Goal: Task Accomplishment & Management: Complete application form

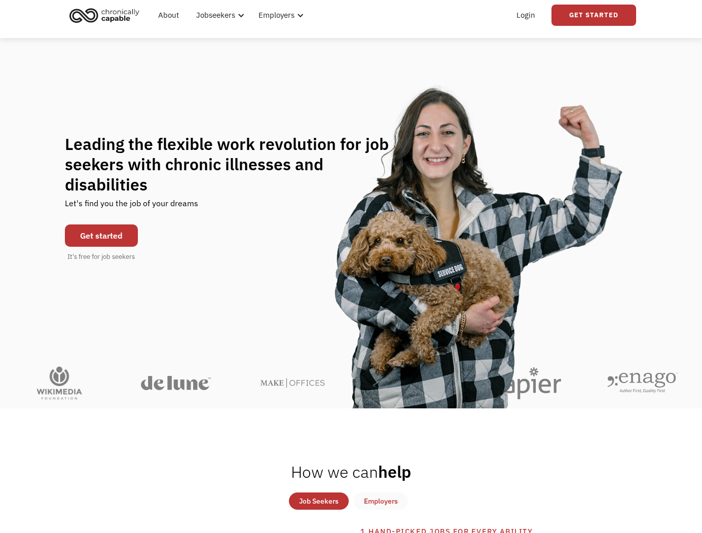
scroll to position [152, 0]
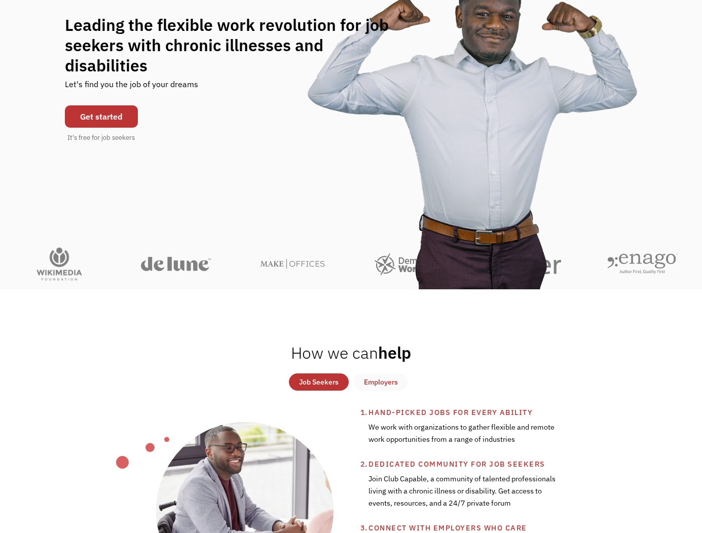
click at [114, 105] on link "Get started" at bounding box center [101, 116] width 73 height 22
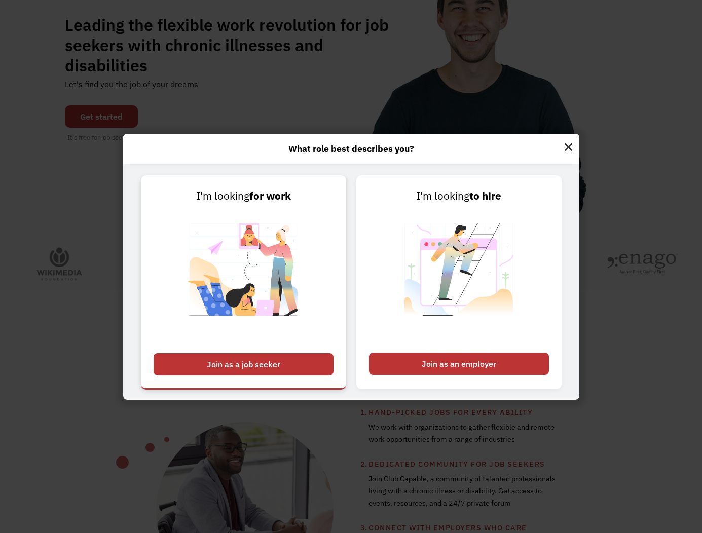
drag, startPoint x: 274, startPoint y: 365, endPoint x: 279, endPoint y: 369, distance: 5.8
click at [275, 365] on div "Join as a job seeker" at bounding box center [244, 364] width 180 height 22
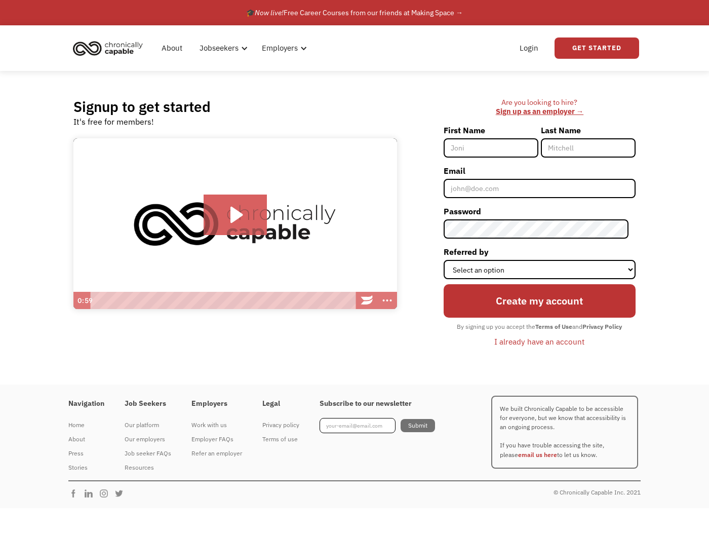
click at [498, 150] on input "First Name" at bounding box center [491, 147] width 95 height 19
type input "[PERSON_NAME]"
type input "Long-Nodes"
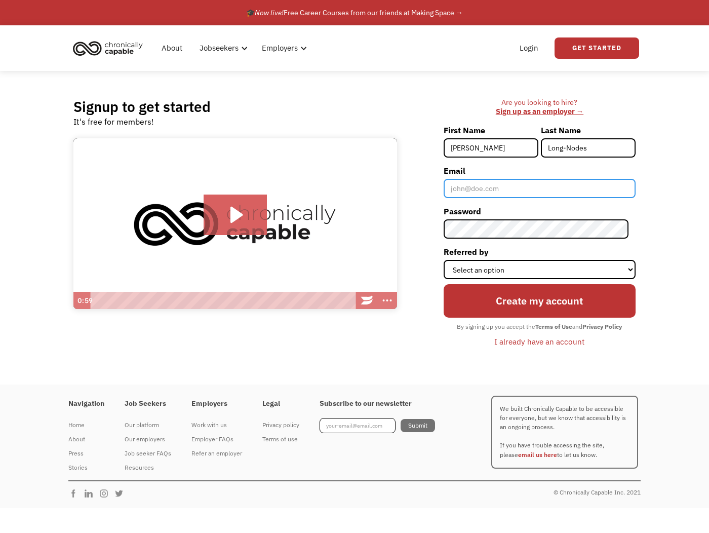
type input "[PERSON_NAME][EMAIL_ADDRESS][DOMAIN_NAME]"
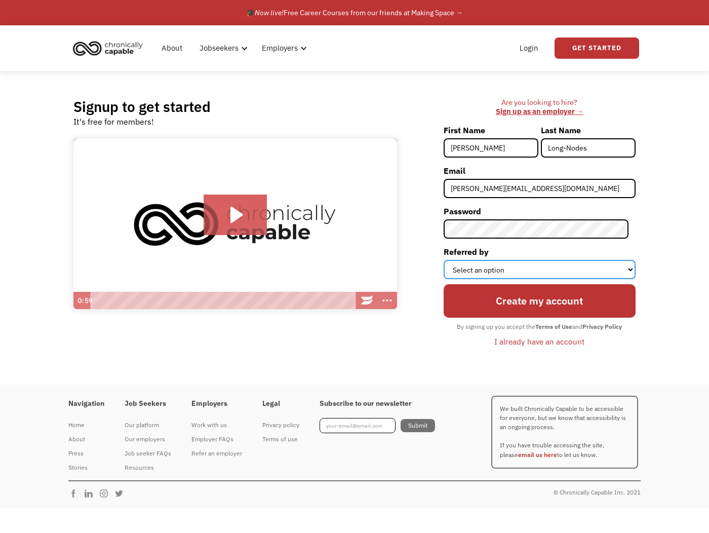
click at [488, 275] on select "Select an option Instagram Facebook Twitter Search Engine News Article Word of …" at bounding box center [540, 269] width 192 height 19
select select "Other"
click at [450, 260] on select "Select an option Instagram Facebook Twitter Search Engine News Article Word of …" at bounding box center [540, 269] width 192 height 19
click at [564, 305] on input "Create my account" at bounding box center [540, 300] width 192 height 33
click at [526, 343] on div "I already have an account" at bounding box center [540, 341] width 90 height 12
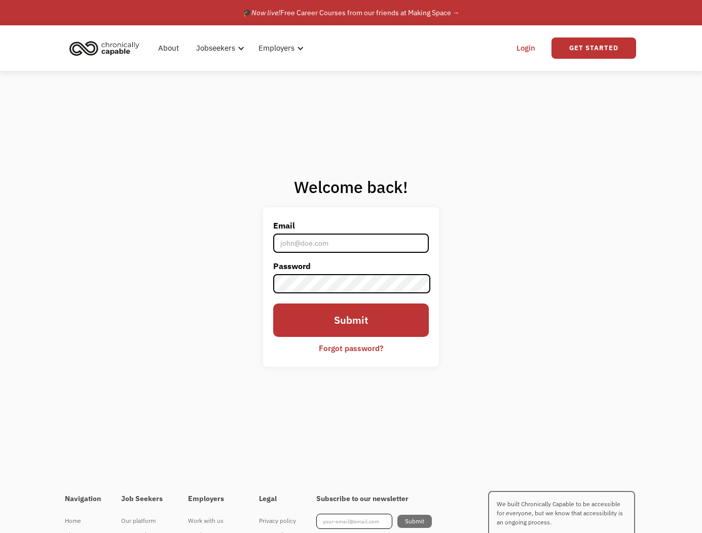
click at [387, 249] on input "Email" at bounding box center [350, 243] width 155 height 19
type input "[PERSON_NAME][EMAIL_ADDRESS][DOMAIN_NAME]"
click at [273, 304] on input "Submit" at bounding box center [350, 320] width 155 height 33
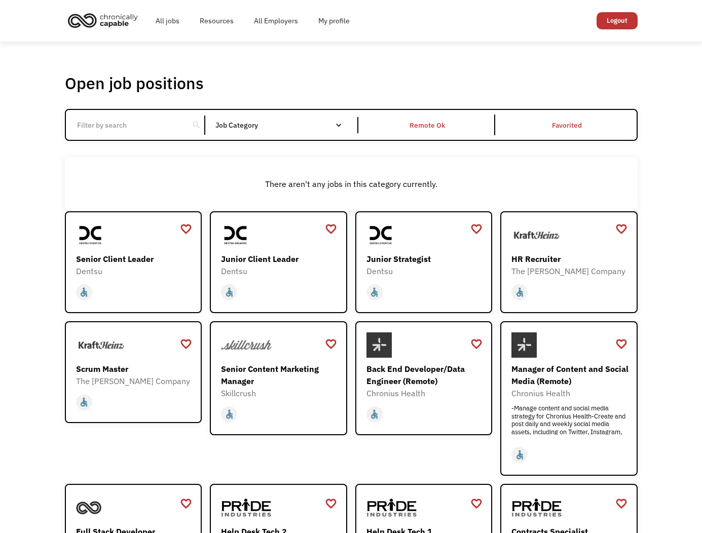
click at [116, 125] on input "Email Form" at bounding box center [127, 125] width 113 height 19
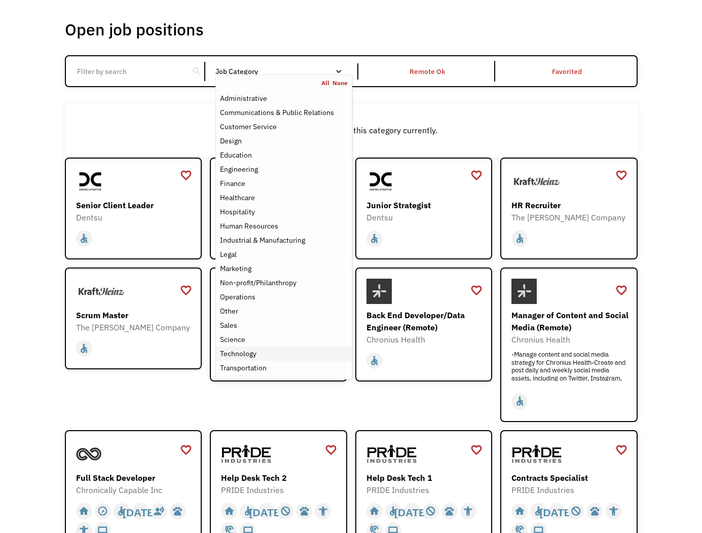
scroll to position [51, 0]
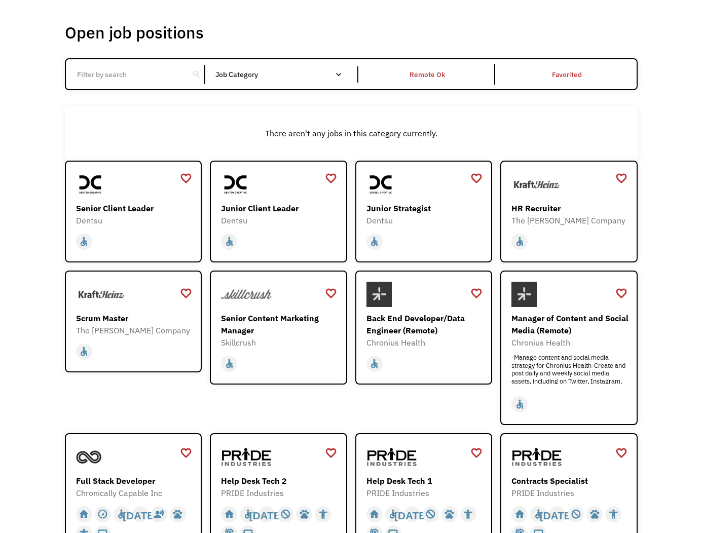
click at [139, 69] on input "Email Form" at bounding box center [127, 74] width 113 height 19
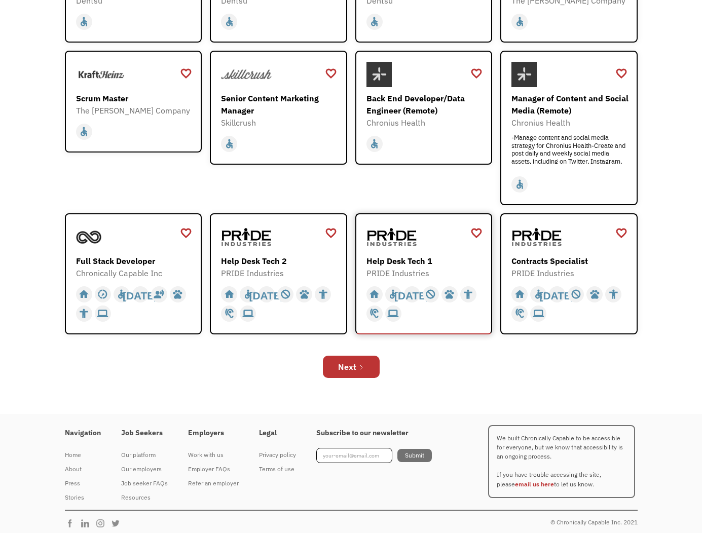
scroll to position [276, 0]
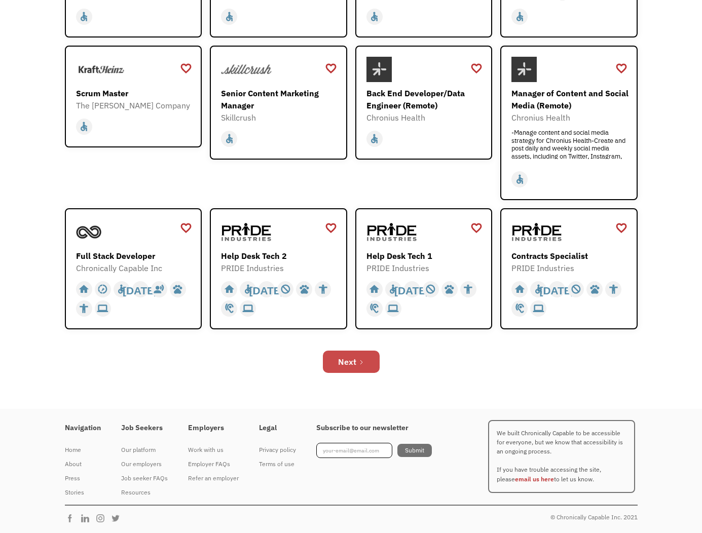
click at [345, 357] on div "Next" at bounding box center [347, 362] width 18 height 12
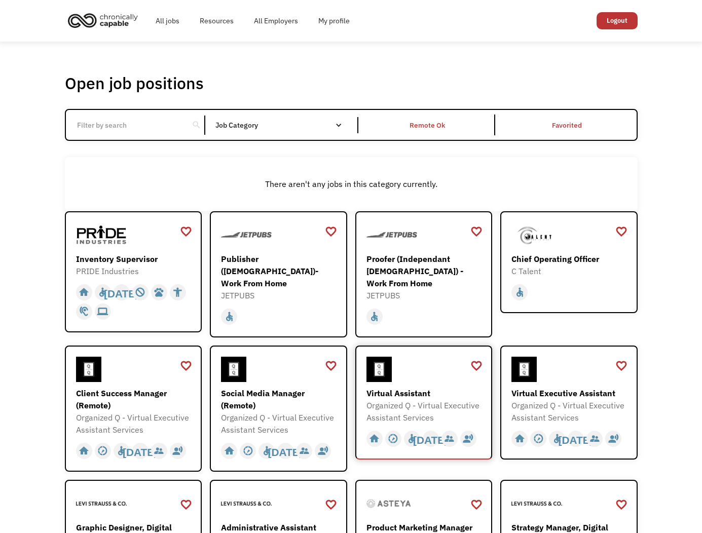
click at [407, 400] on div "Organized Q - Virtual Executive Assistant Services" at bounding box center [425, 411] width 118 height 24
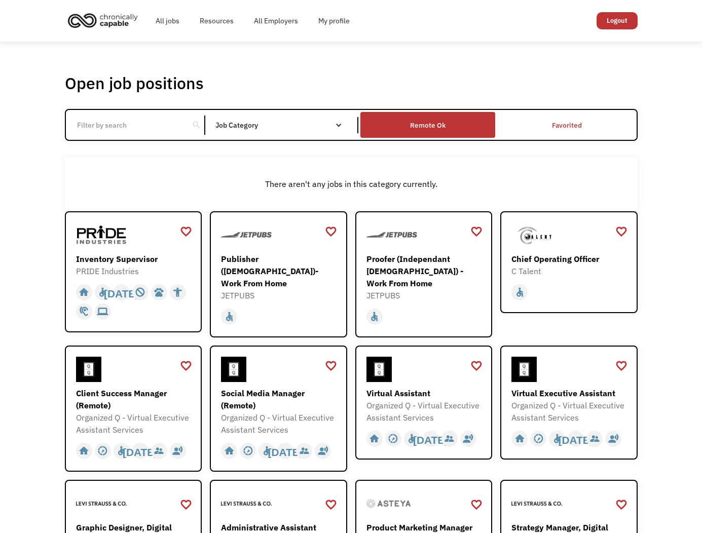
click at [427, 128] on div "Remote Ok" at bounding box center [427, 125] width 35 height 12
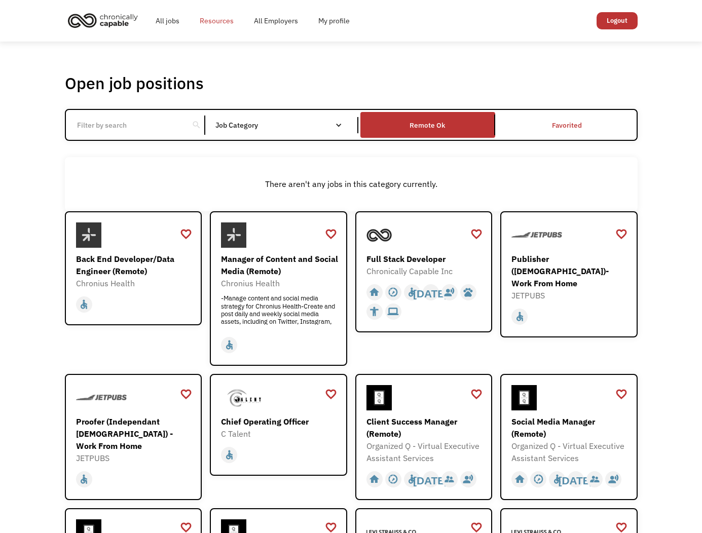
click at [209, 22] on link "Resources" at bounding box center [217, 21] width 54 height 32
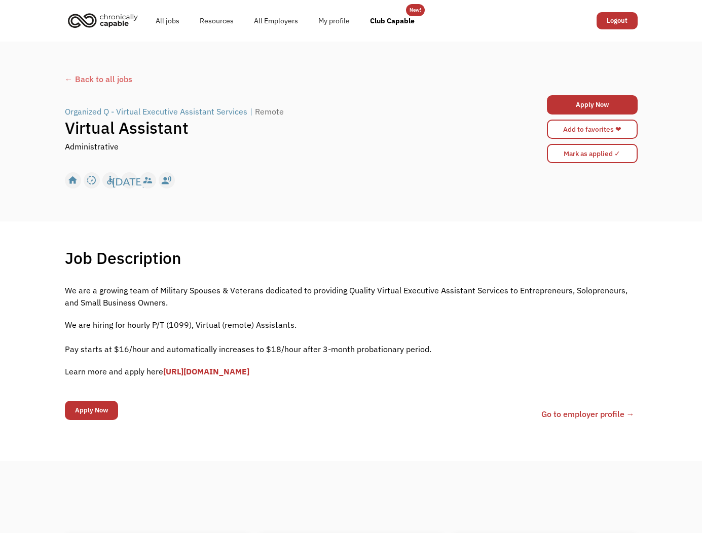
click at [249, 368] on link "https://forms.gle/fDv2ubP8SWWtCoLp8" at bounding box center [206, 371] width 86 height 10
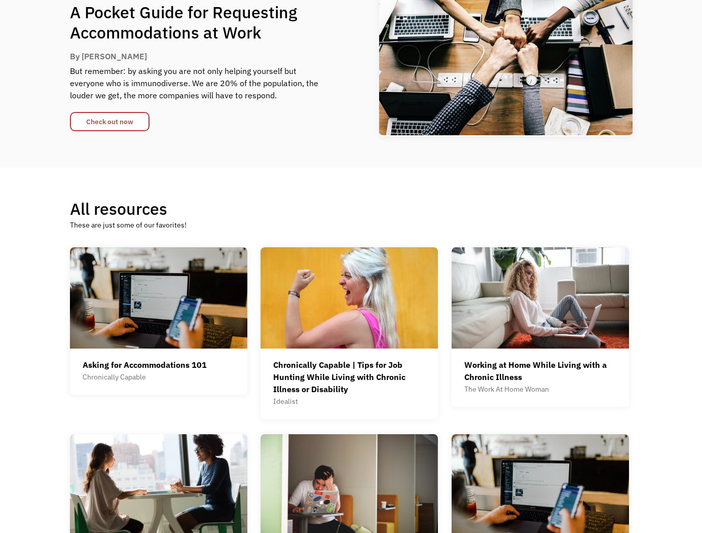
scroll to position [203, 0]
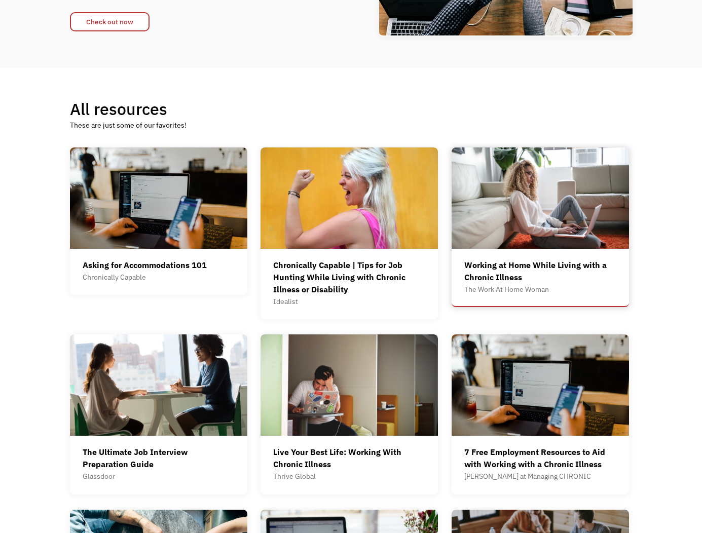
click at [511, 286] on div "The Work At Home Woman" at bounding box center [540, 289] width 152 height 12
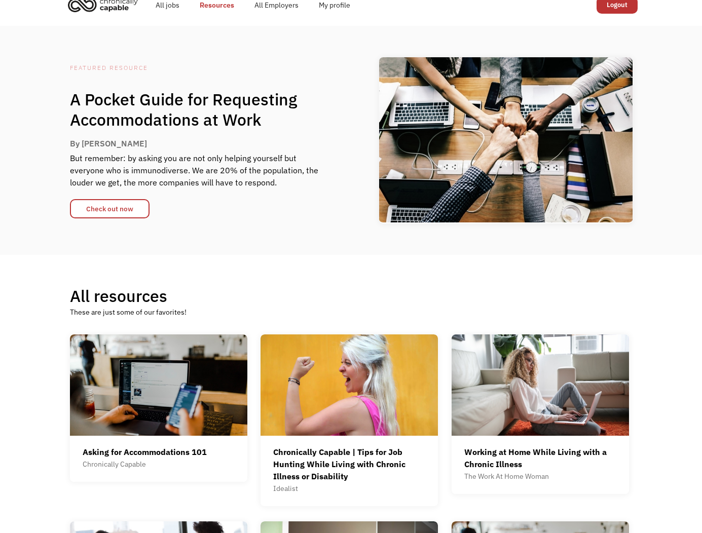
scroll to position [0, 0]
